Goal: Task Accomplishment & Management: Manage account settings

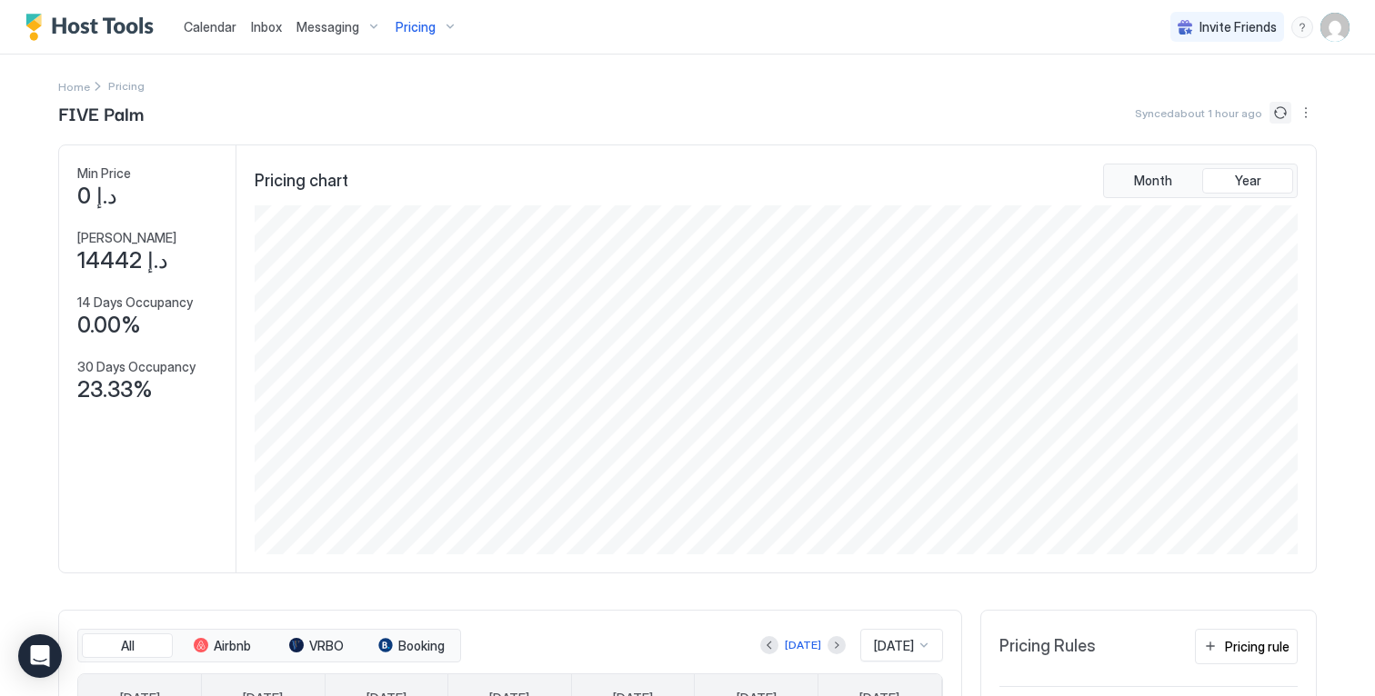
click at [1269, 115] on button "Sync prices" at bounding box center [1280, 113] width 22 height 22
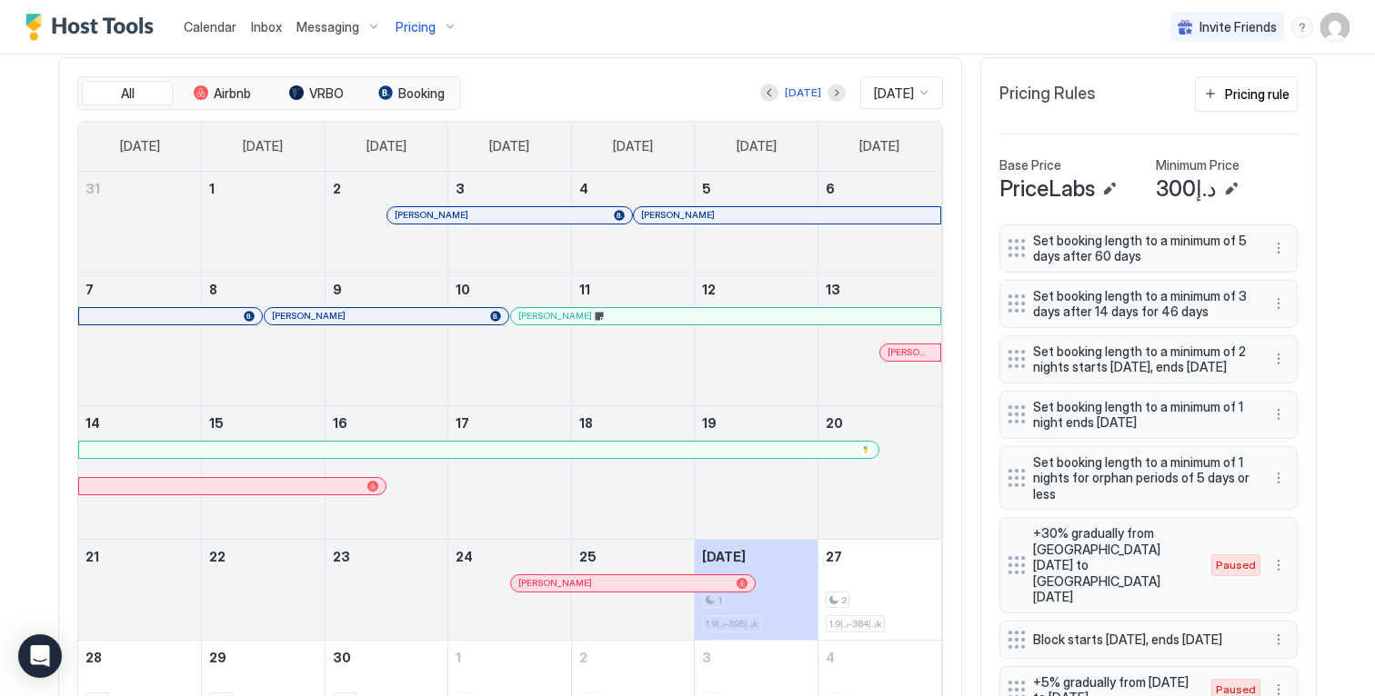
scroll to position [558, 0]
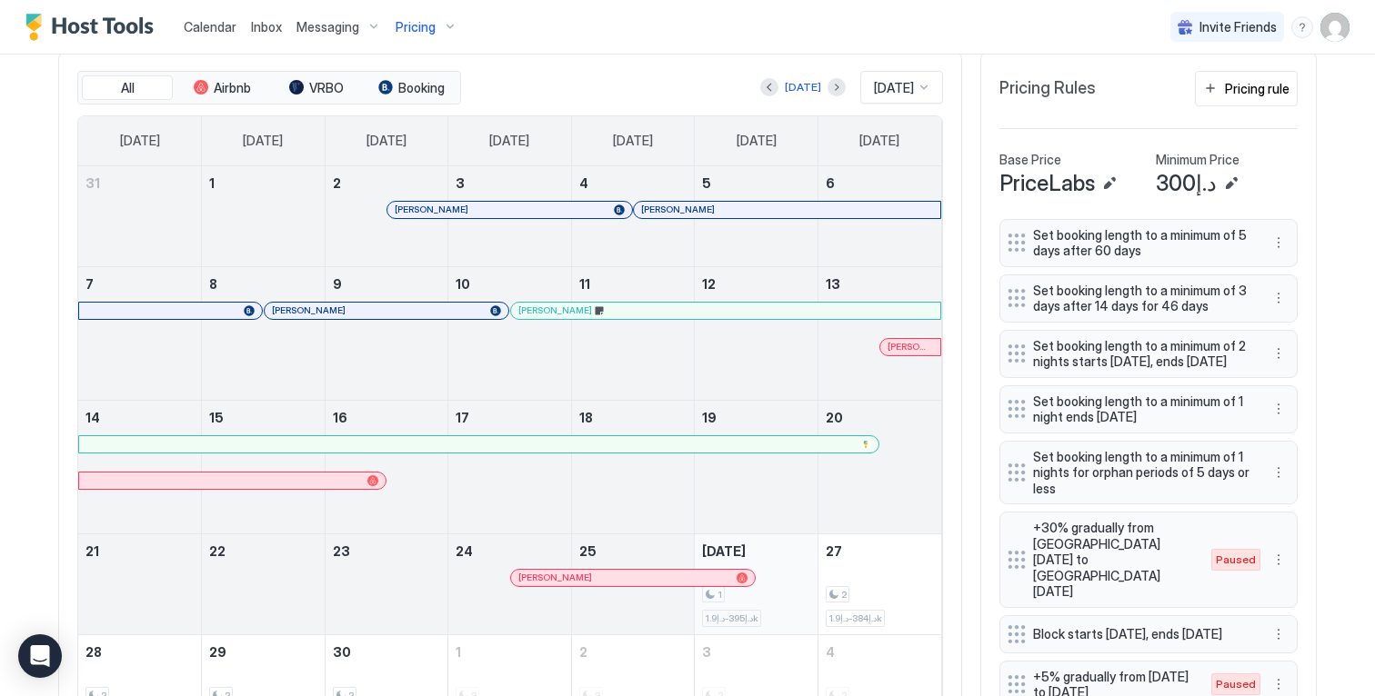
click at [776, 579] on div "1 د.إ395-د.إ1.9k" at bounding box center [756, 584] width 108 height 85
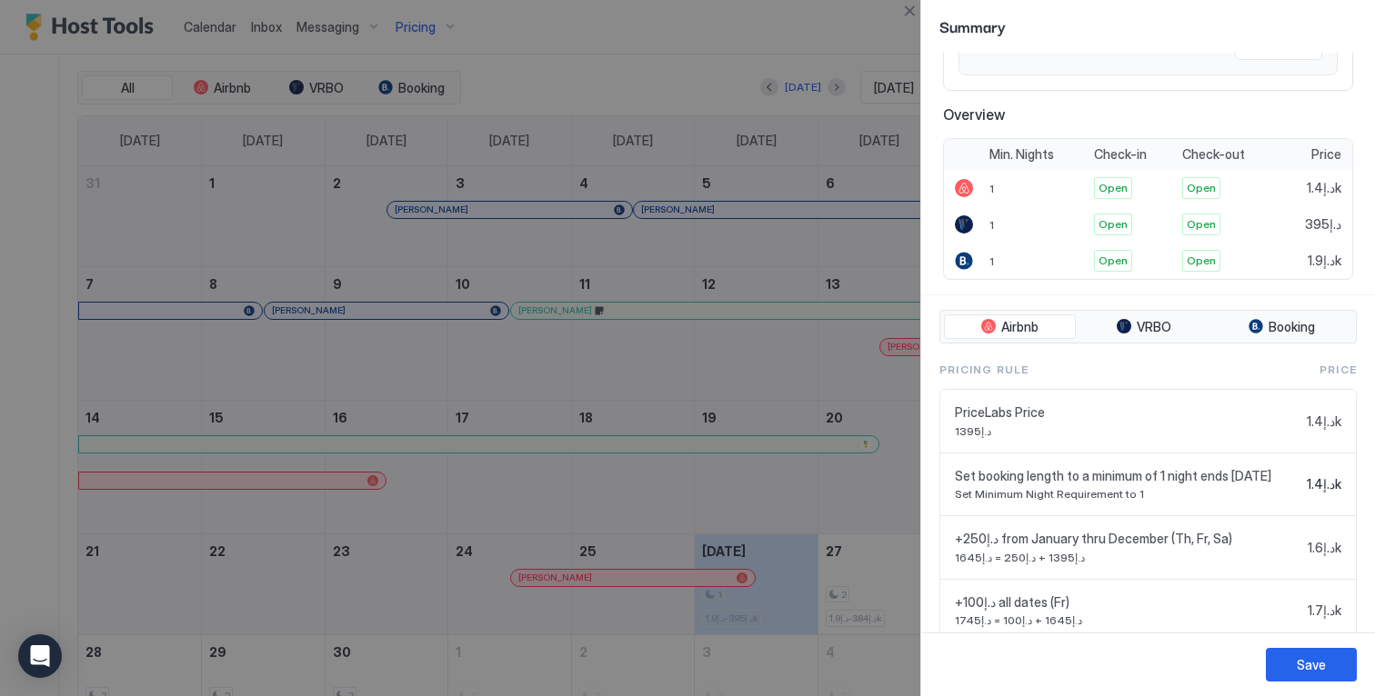
scroll to position [370, 0]
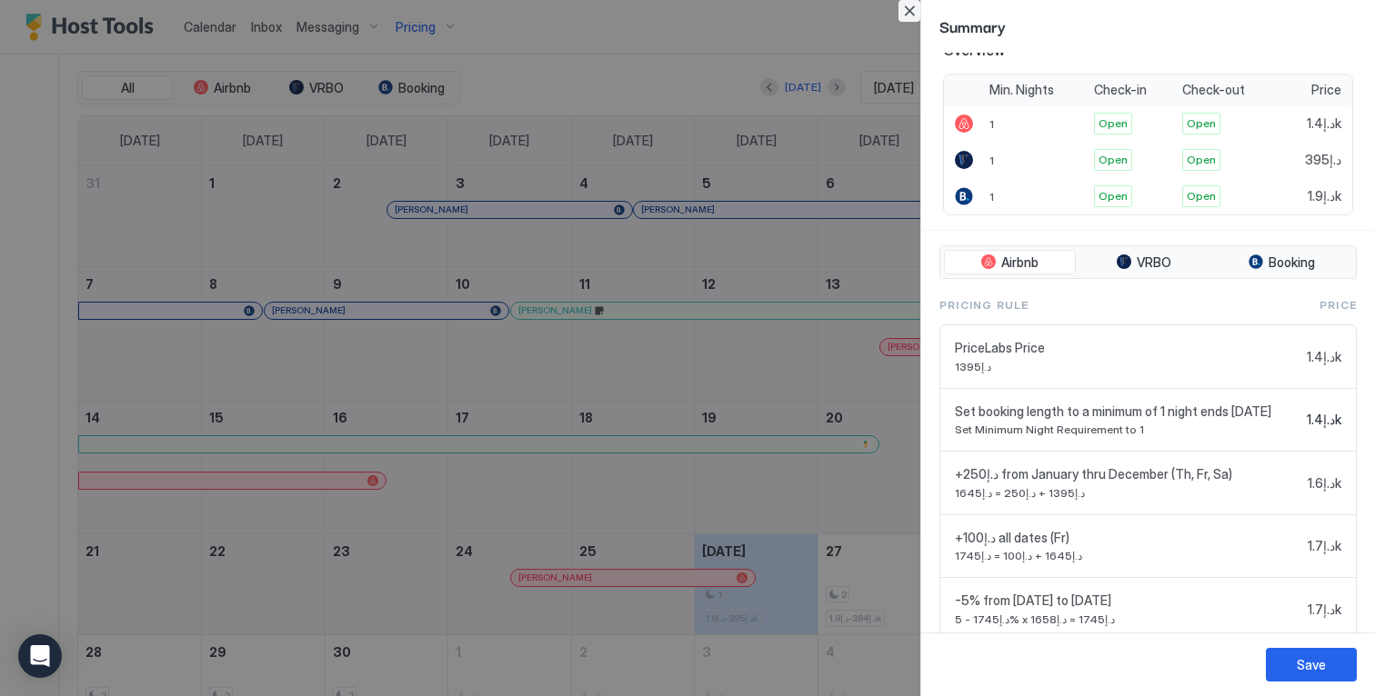
drag, startPoint x: 907, startPoint y: 10, endPoint x: 845, endPoint y: 20, distance: 63.5
click at [908, 10] on button "Close" at bounding box center [909, 11] width 22 height 22
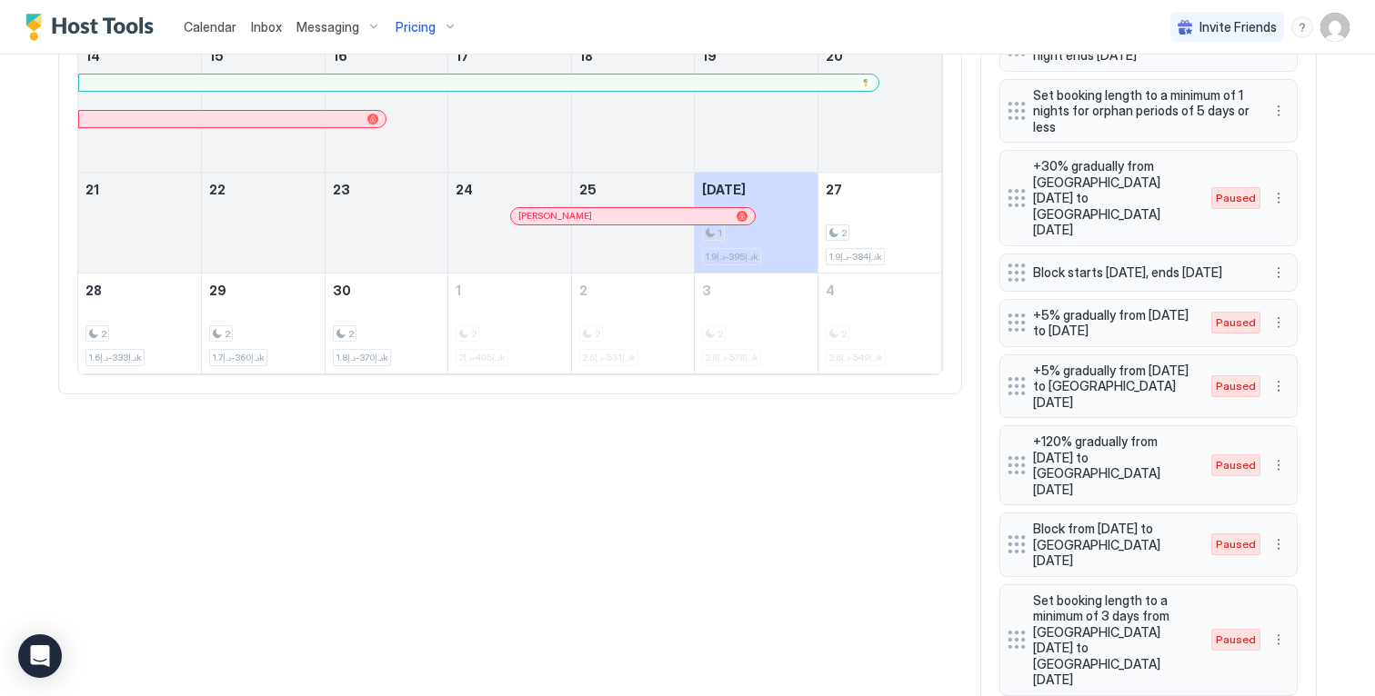
scroll to position [927, 0]
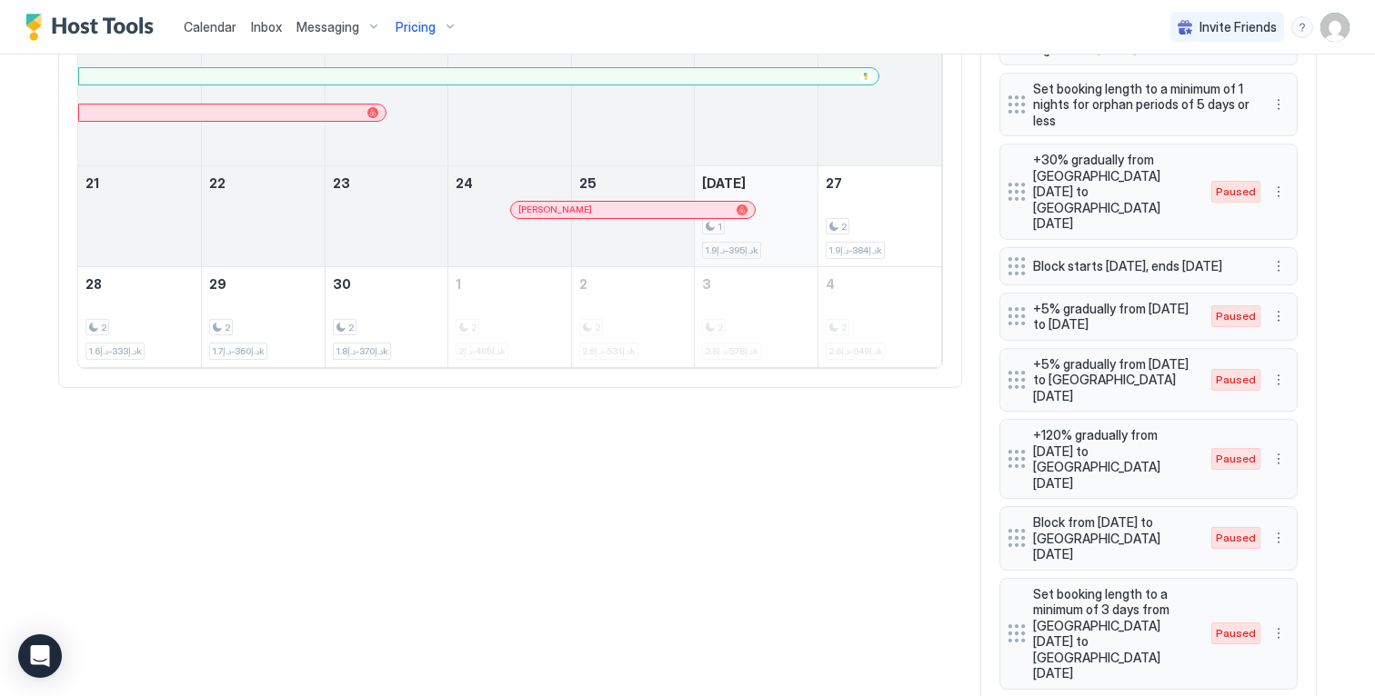
click at [764, 205] on div "1 د.إ395-د.إ1.9k" at bounding box center [756, 216] width 108 height 85
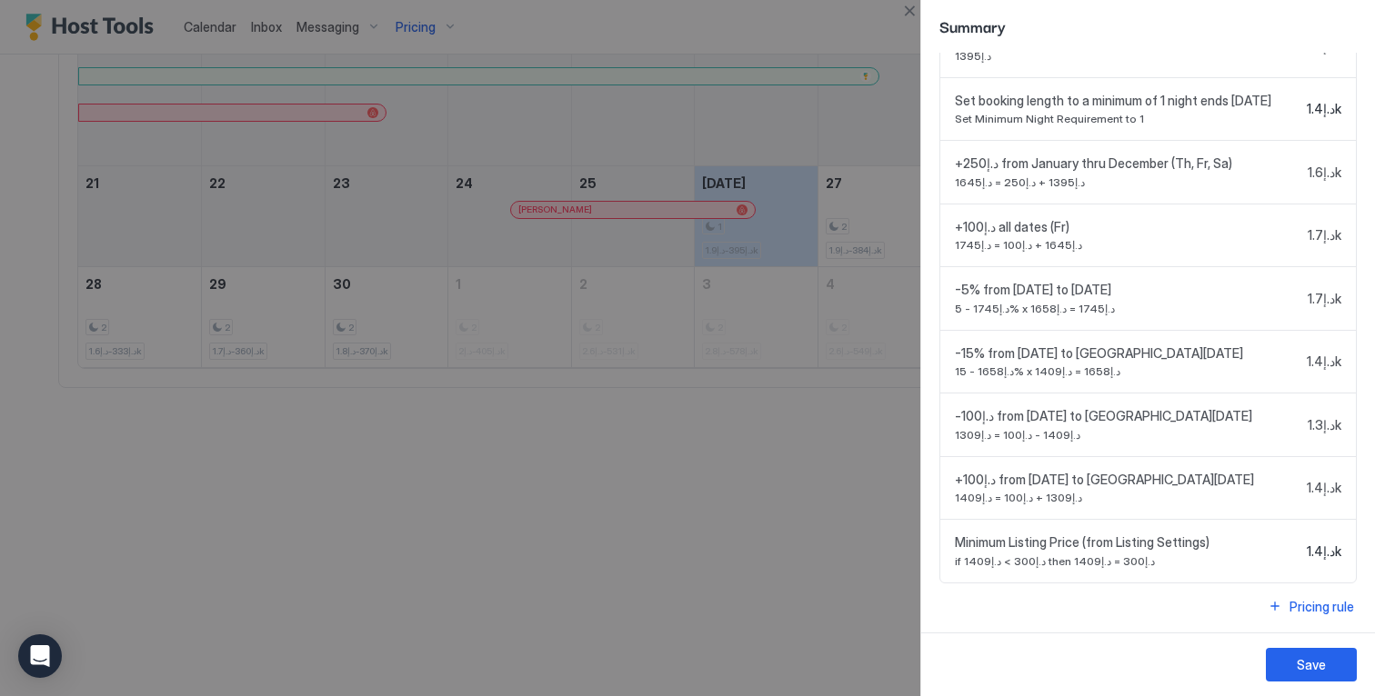
click at [807, 478] on div at bounding box center [687, 348] width 1375 height 696
click at [912, 9] on button "Close" at bounding box center [909, 11] width 22 height 22
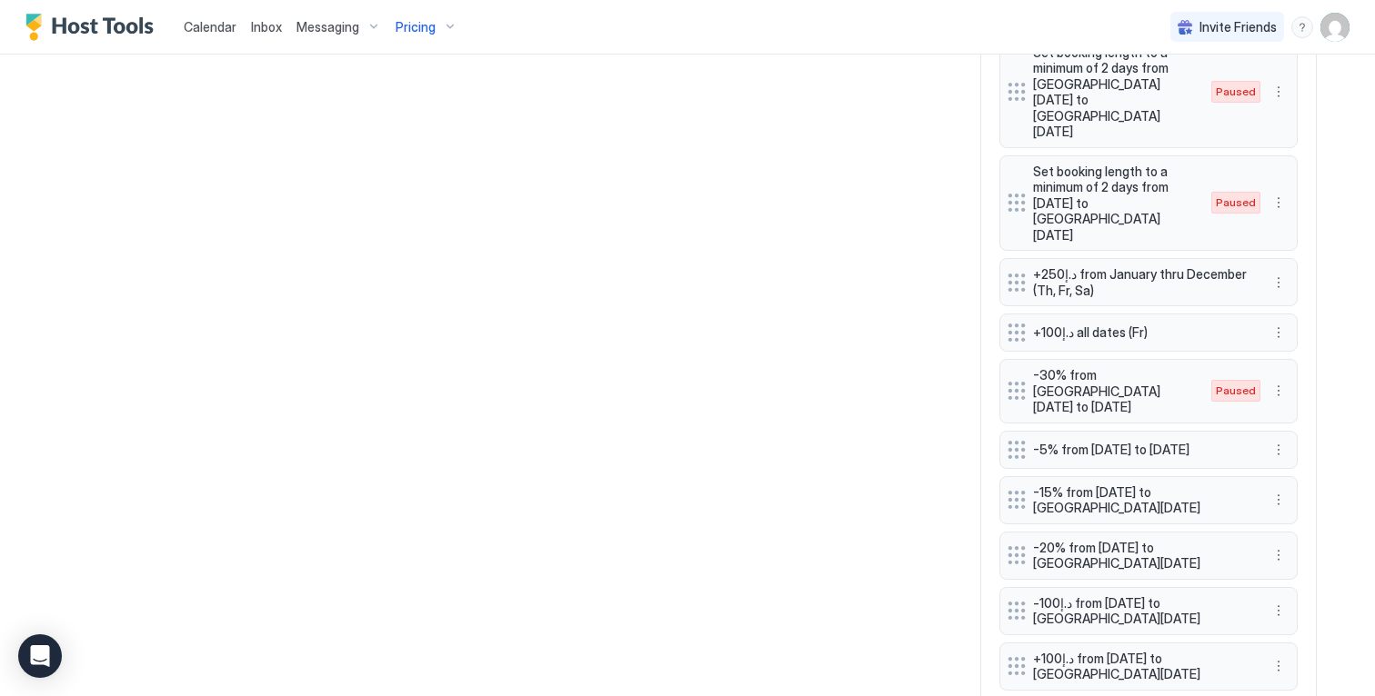
scroll to position [1718, 0]
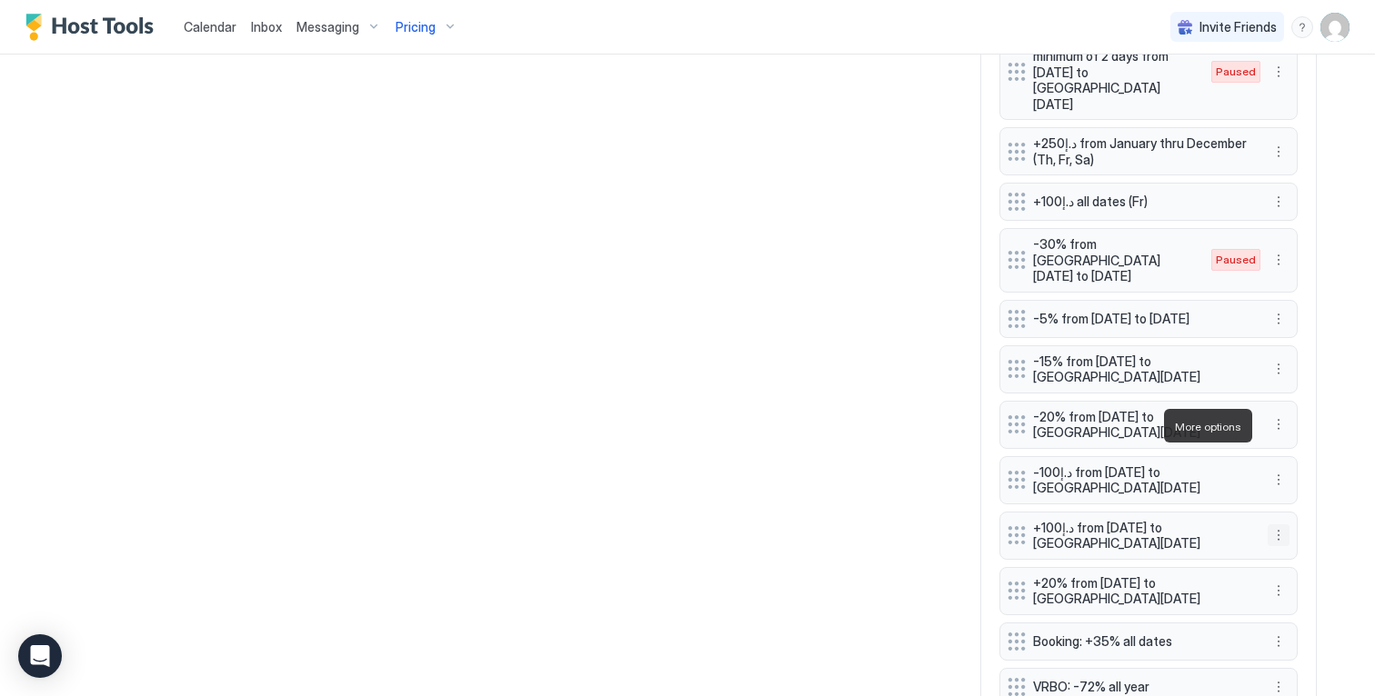
click at [1269, 525] on button "More options" at bounding box center [1279, 536] width 22 height 22
click at [1281, 483] on div "Pause" at bounding box center [1295, 481] width 53 height 14
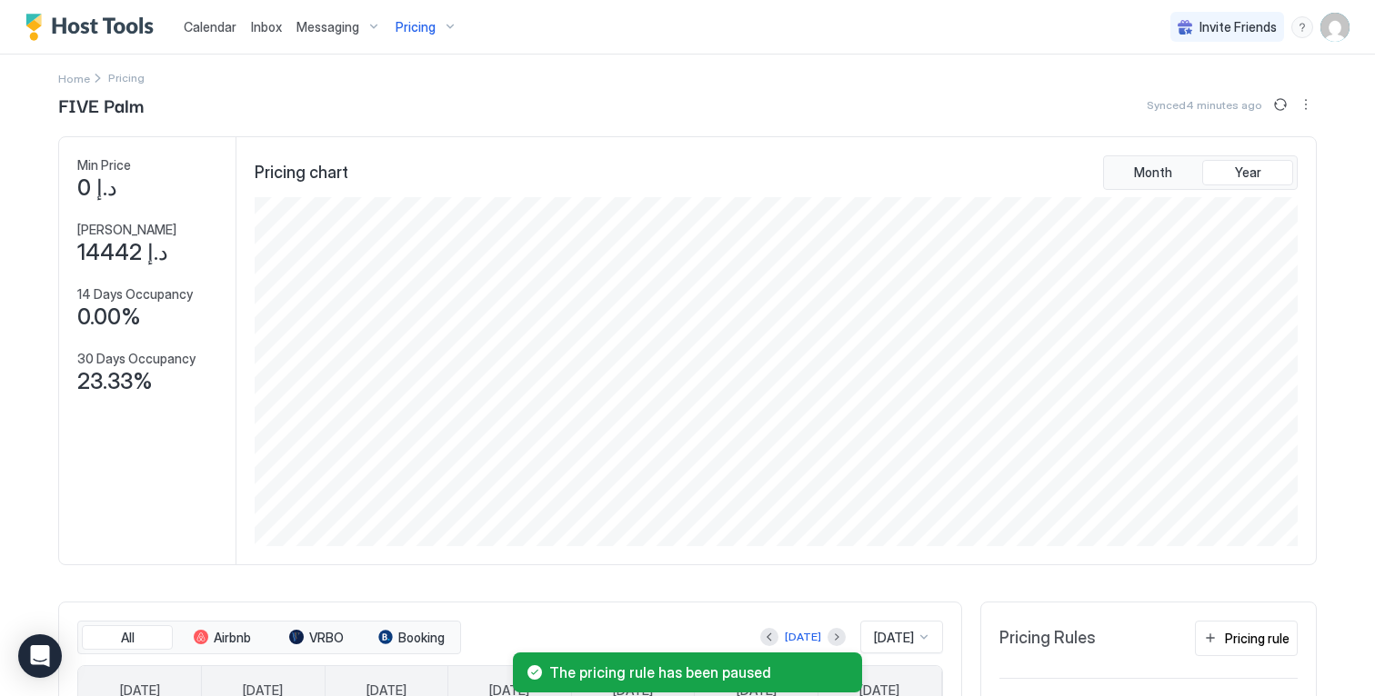
scroll to position [0, 0]
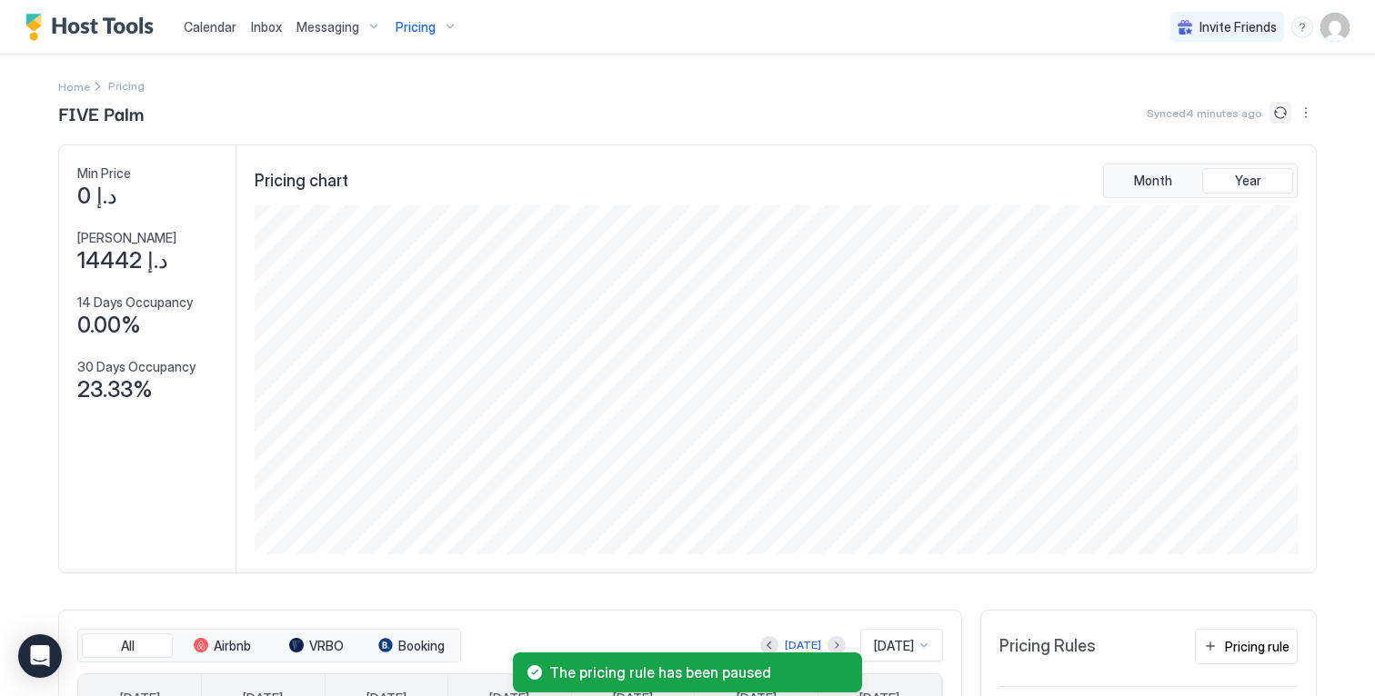
click at [1273, 113] on button "Sync prices" at bounding box center [1280, 113] width 22 height 22
click at [1273, 112] on button "Sync prices" at bounding box center [1280, 113] width 22 height 22
